Goal: Ask a question

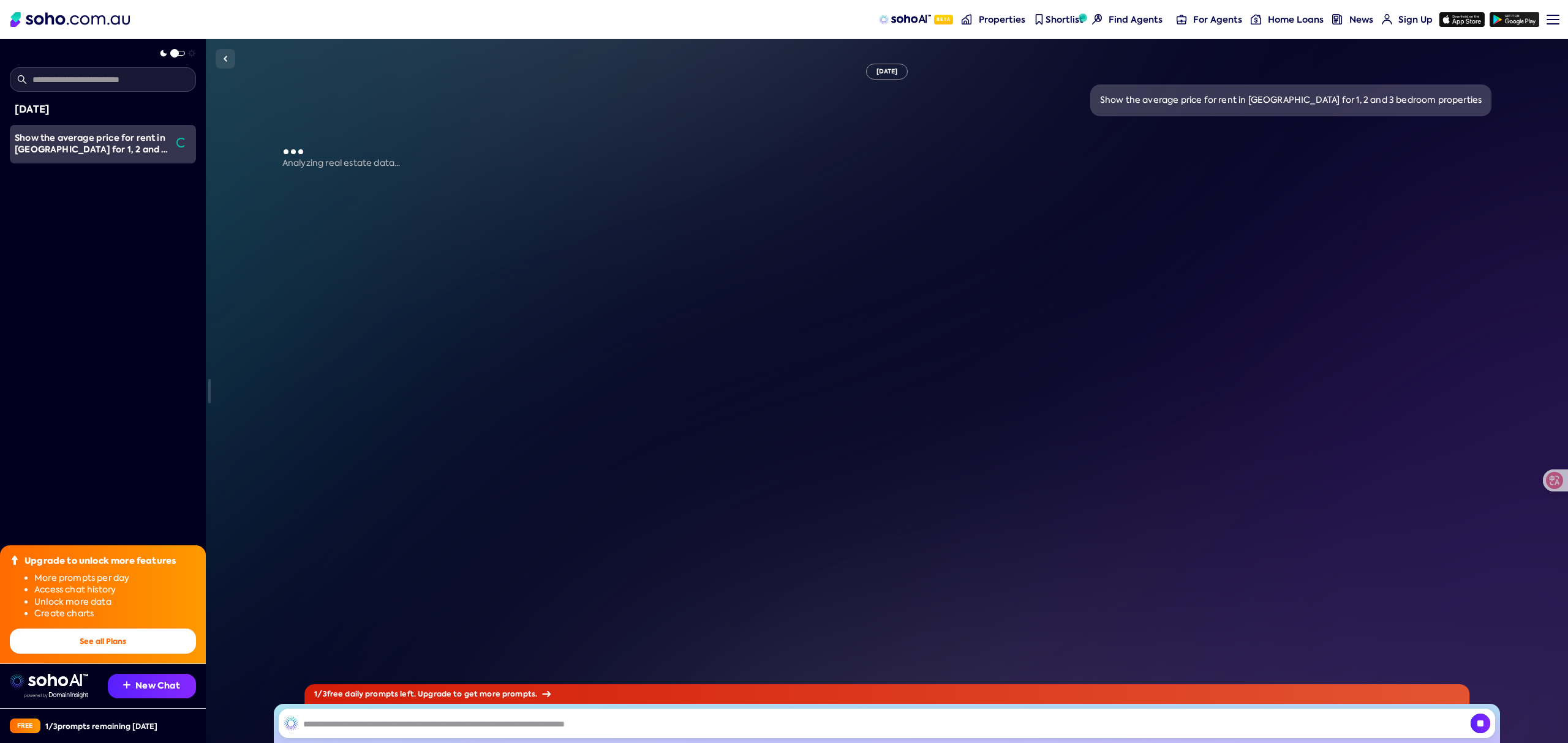
click at [333, 721] on input "text" at bounding box center [887, 723] width 1216 height 29
click at [179, 45] on div "Today Show the average price for rent in Sydney for 1, 2 and 3 bedroom properti…" at bounding box center [103, 372] width 206 height 743
click at [179, 47] on div "Today Show the average price for rent in Sydney for 1, 2 and 3 bedroom properti…" at bounding box center [103, 372] width 206 height 743
click at [177, 52] on span at bounding box center [175, 53] width 9 height 9
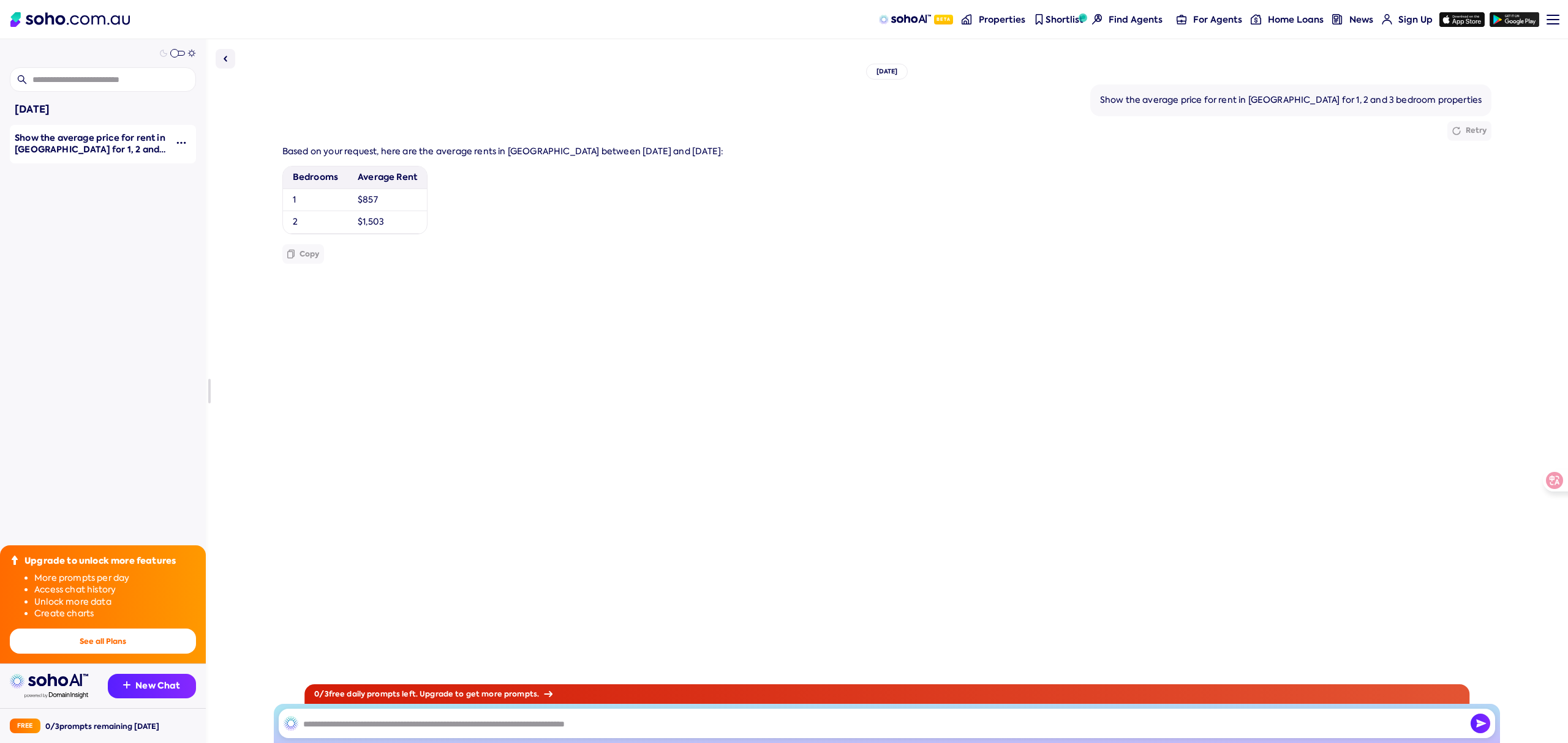
click at [883, 69] on div "[DATE]" at bounding box center [887, 71] width 42 height 16
